Goal: Task Accomplishment & Management: Use online tool/utility

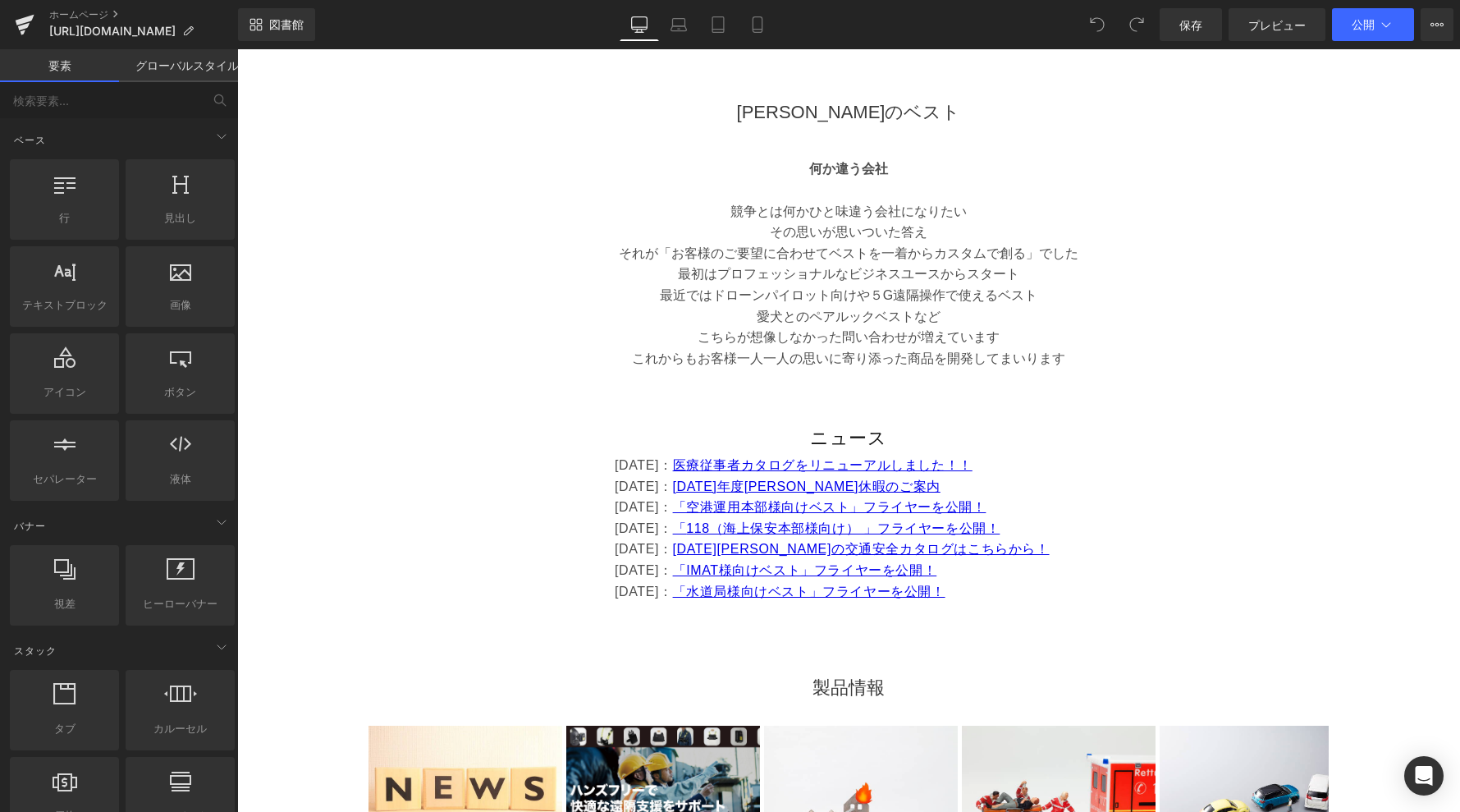
scroll to position [595, 0]
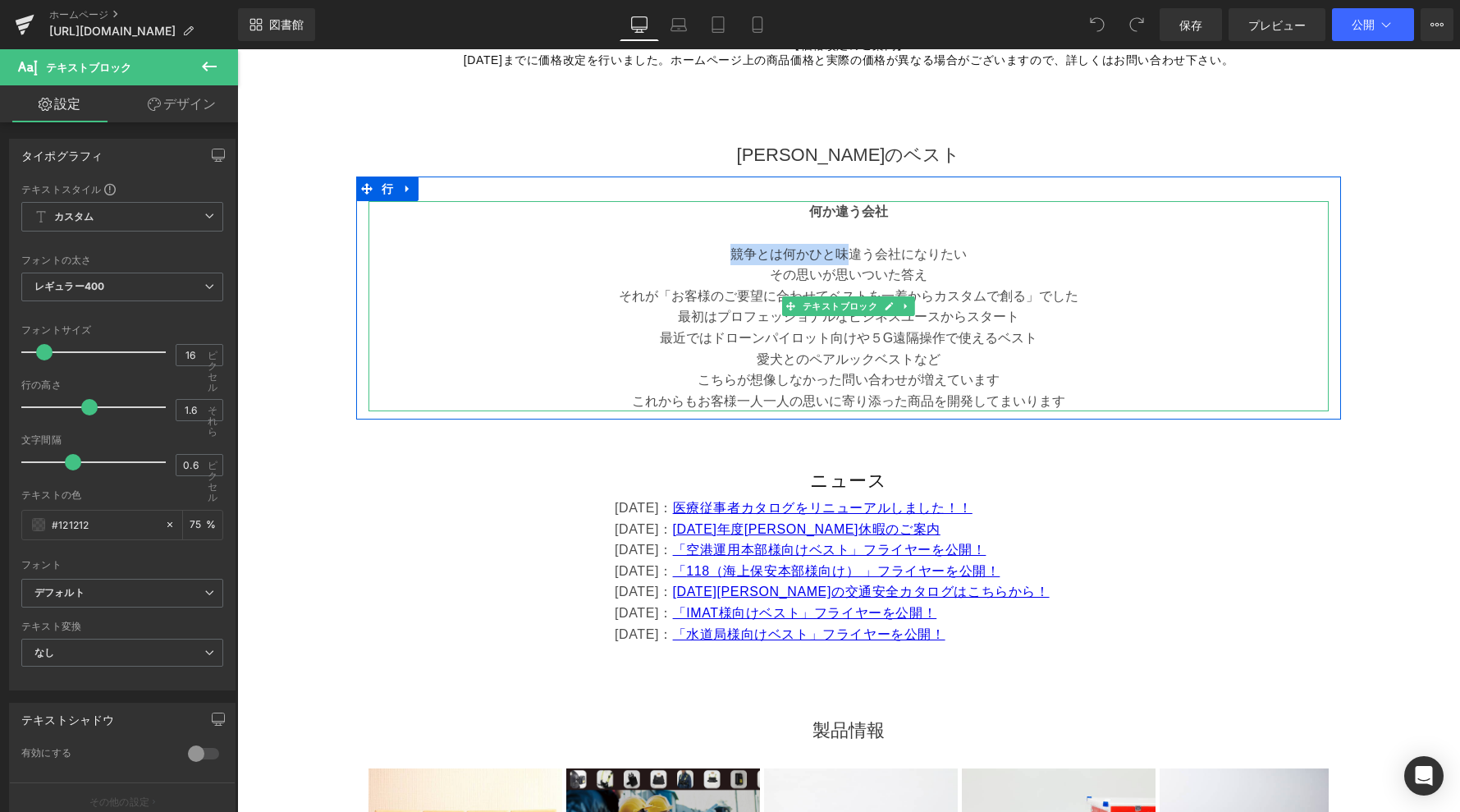
drag, startPoint x: 735, startPoint y: 251, endPoint x: 843, endPoint y: 255, distance: 108.1
click at [843, 253] on font "競争とは何かひと味違う会社になりたい" at bounding box center [848, 254] width 236 height 14
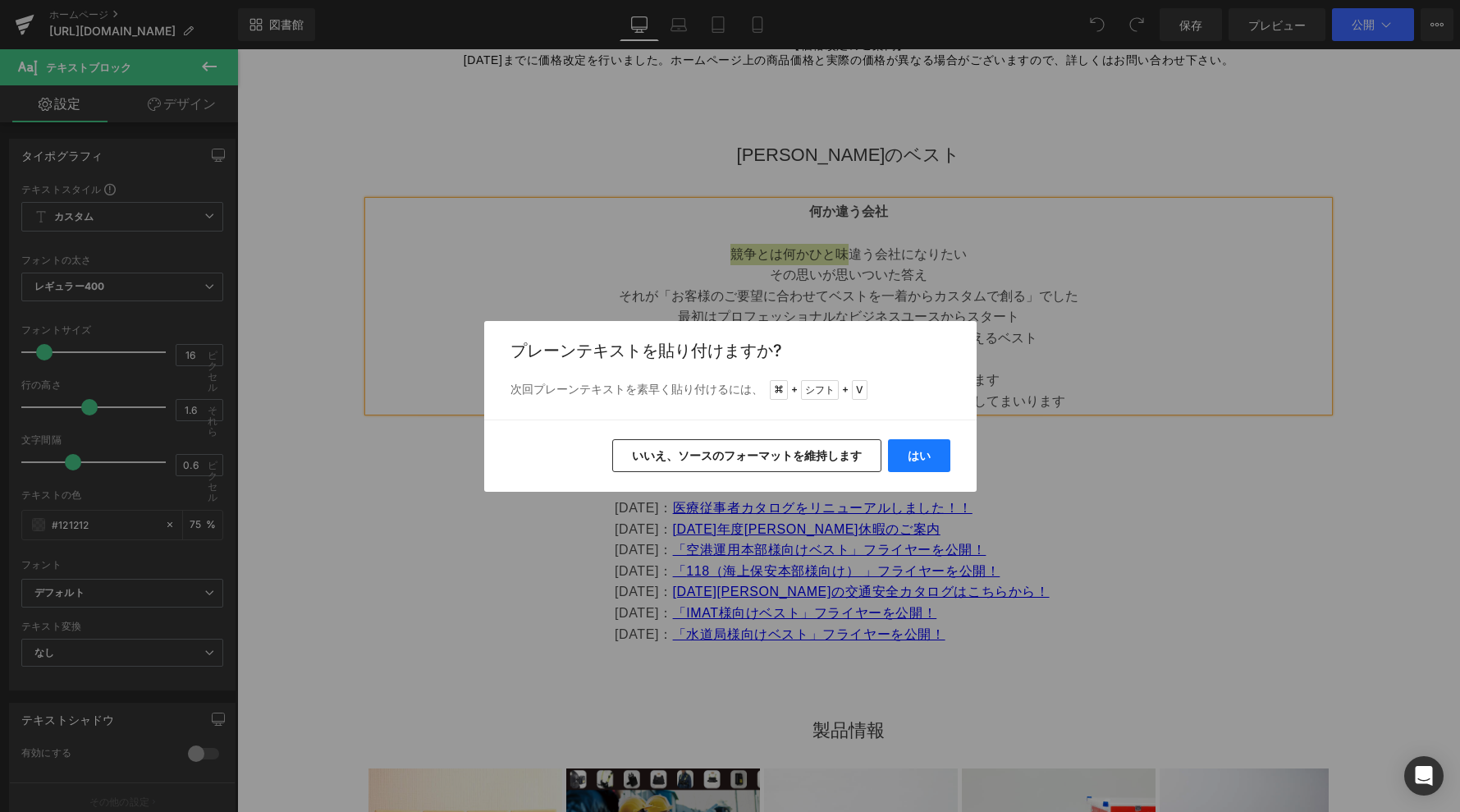
click at [0, 0] on button "はい" at bounding box center [0, 0] width 0 height 0
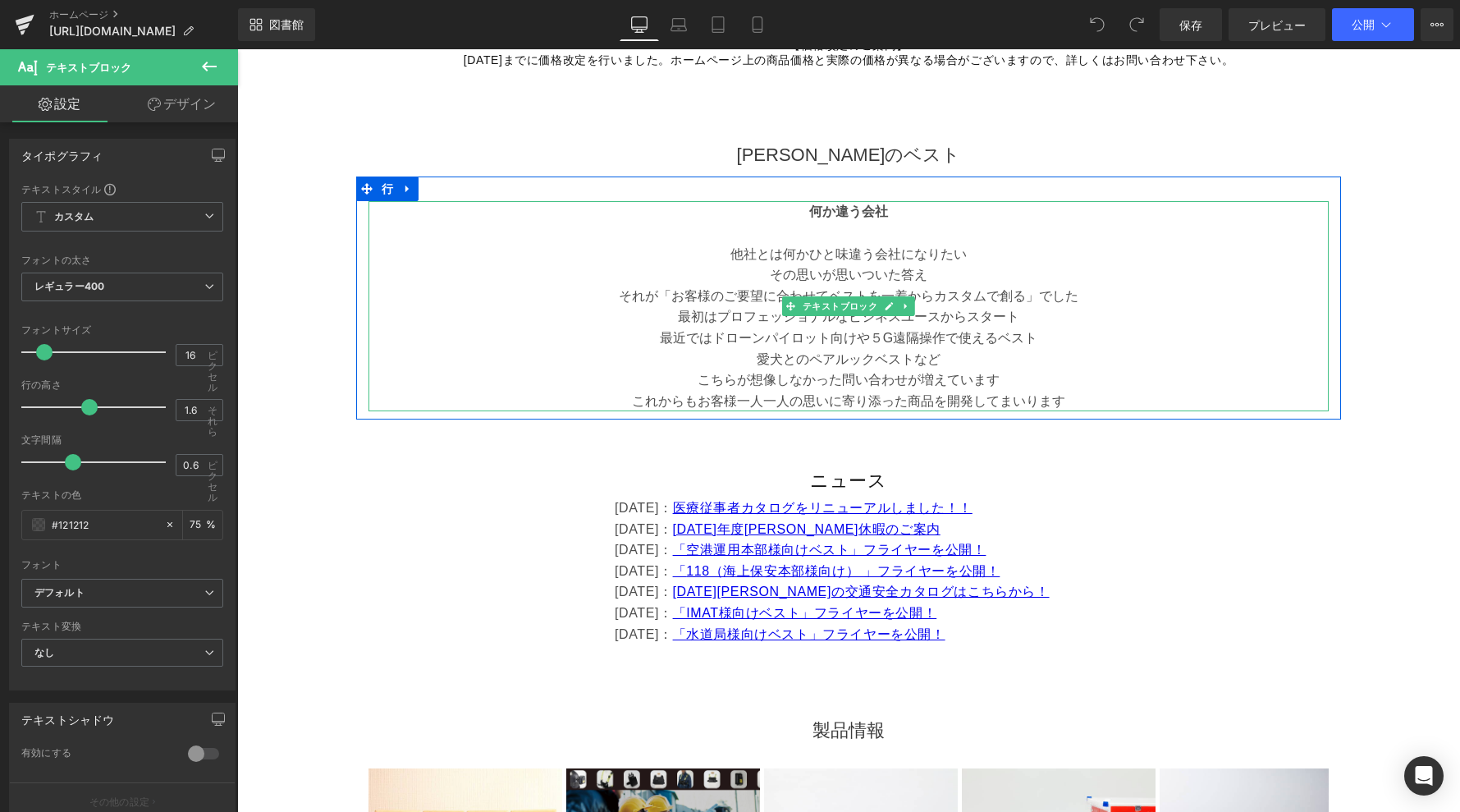
click at [851, 254] on font "他社とは何かひと味違う会社になりたい" at bounding box center [848, 254] width 236 height 14
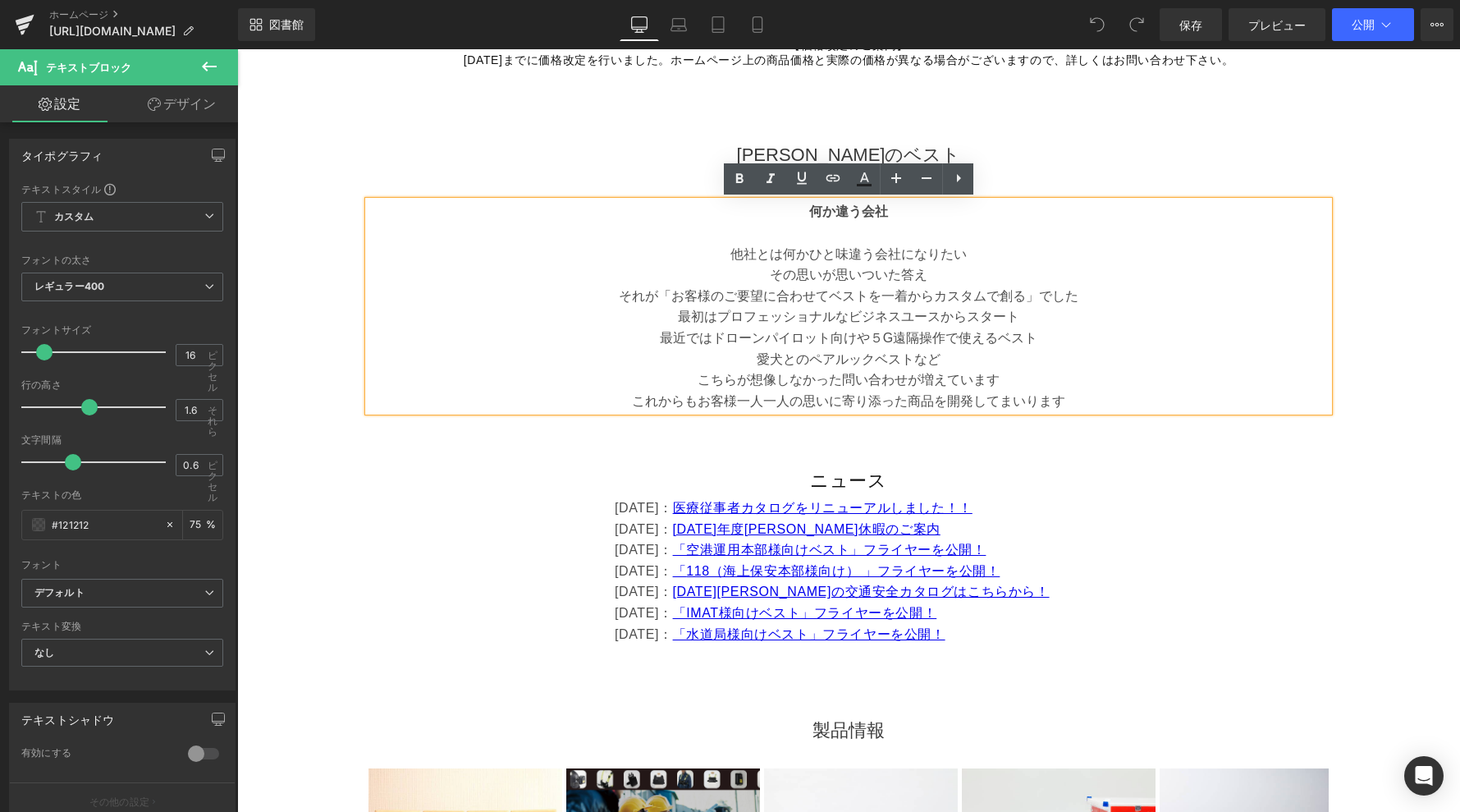
click at [820, 275] on font "その思いが思いついた答え" at bounding box center [849, 275] width 158 height 14
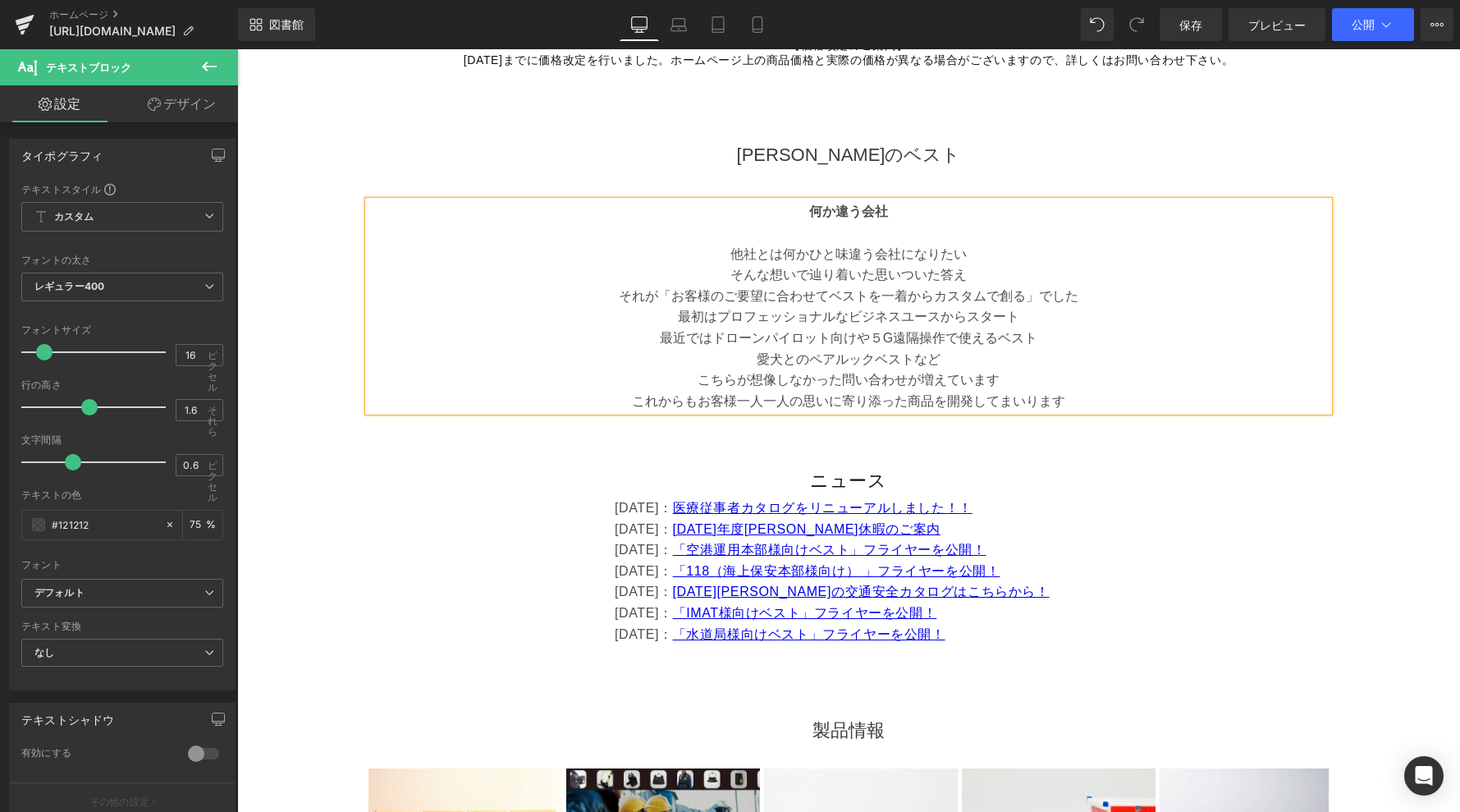
click at [941, 274] on font "そんな想いで辿り着いた思いついた答え" at bounding box center [848, 275] width 236 height 14
click at [1371, 21] on font "公開" at bounding box center [1362, 24] width 23 height 14
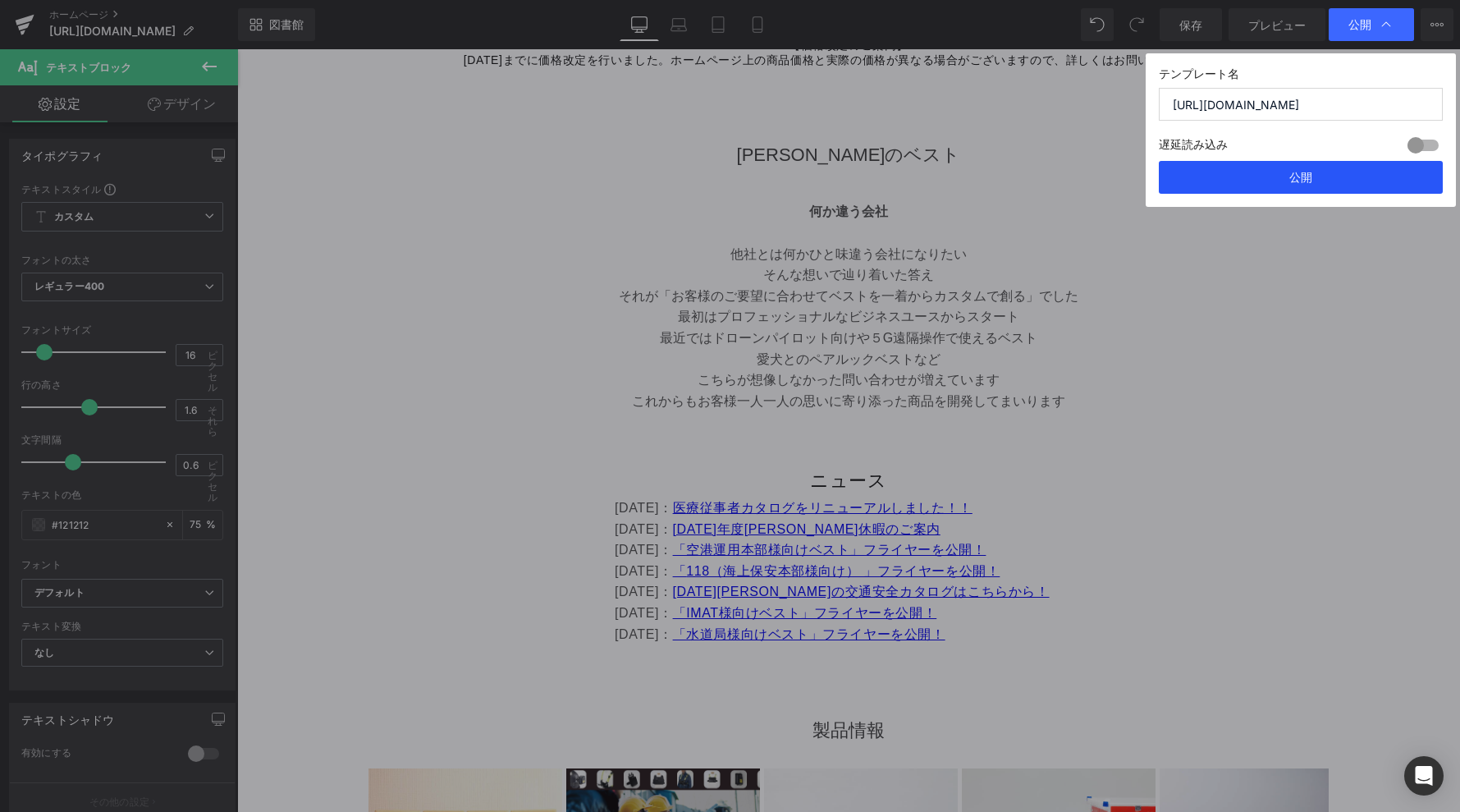
click at [1297, 182] on font "公開" at bounding box center [1300, 177] width 23 height 14
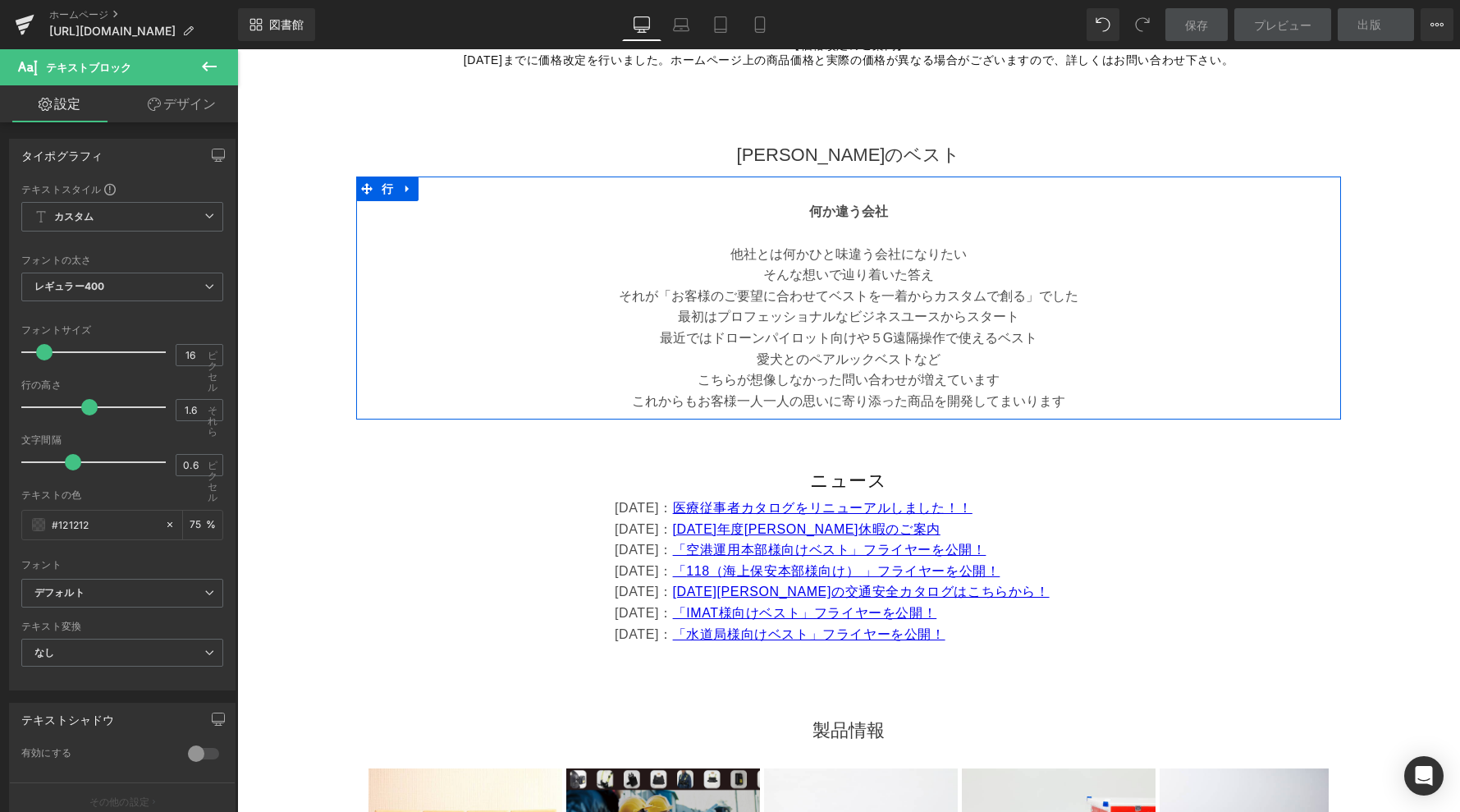
click at [1002, 332] on font "最近ではドローンパイロット向けや５G遠隔操作で使えるベスト" at bounding box center [849, 338] width 377 height 14
